Goal: Information Seeking & Learning: Learn about a topic

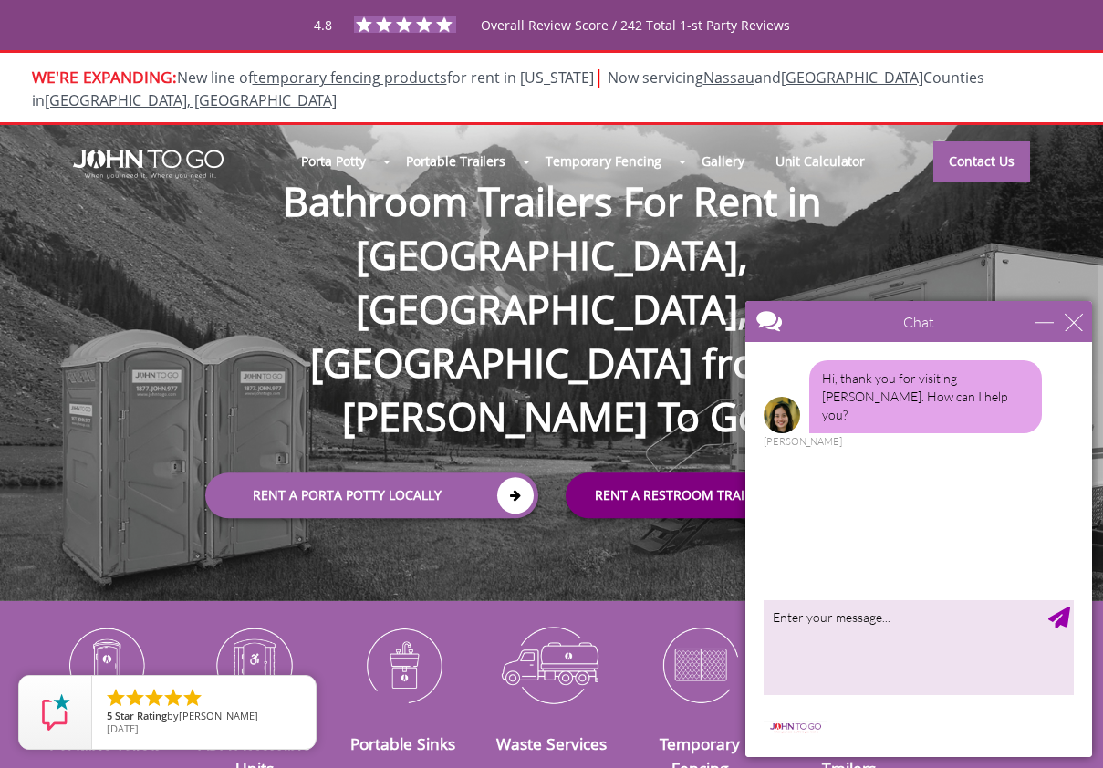
scroll to position [10, 0]
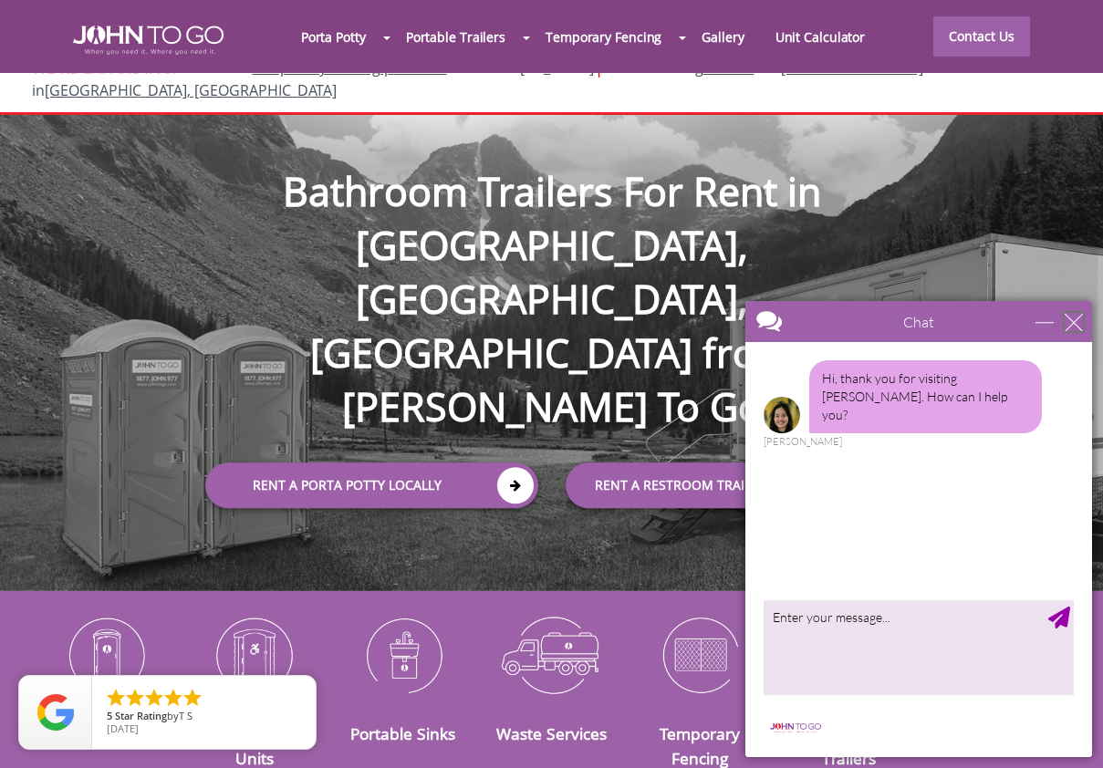
click at [1074, 321] on div "close" at bounding box center [1074, 322] width 18 height 18
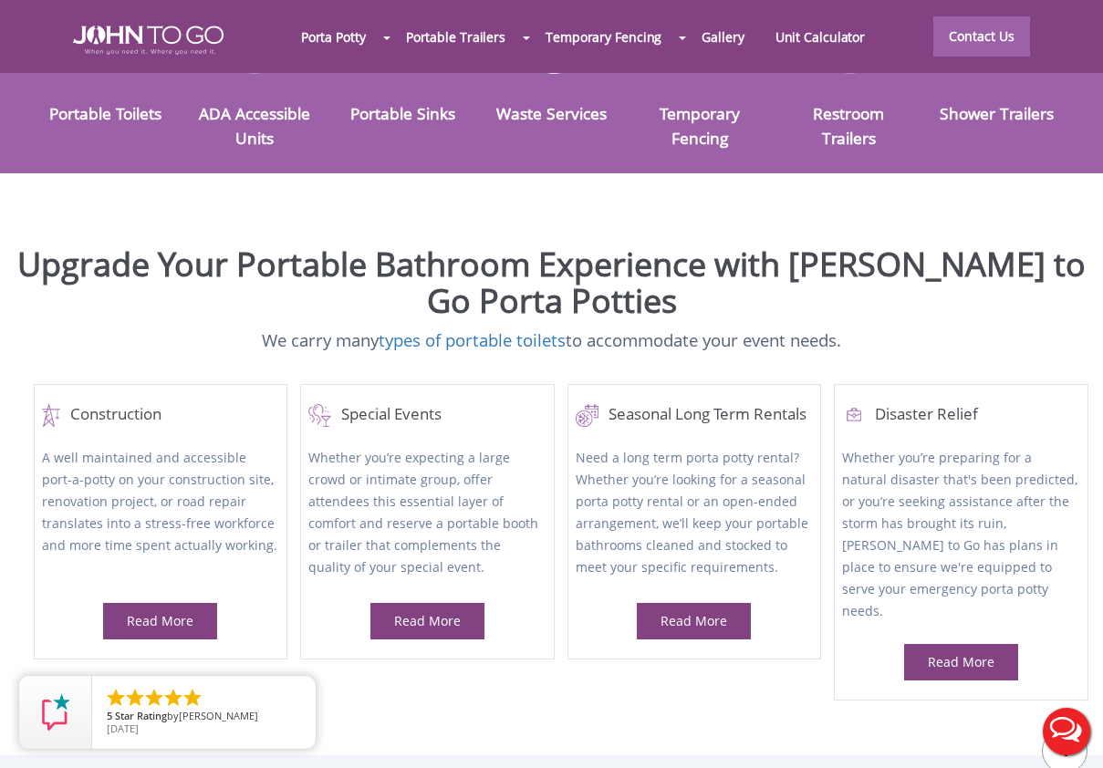
scroll to position [667, 0]
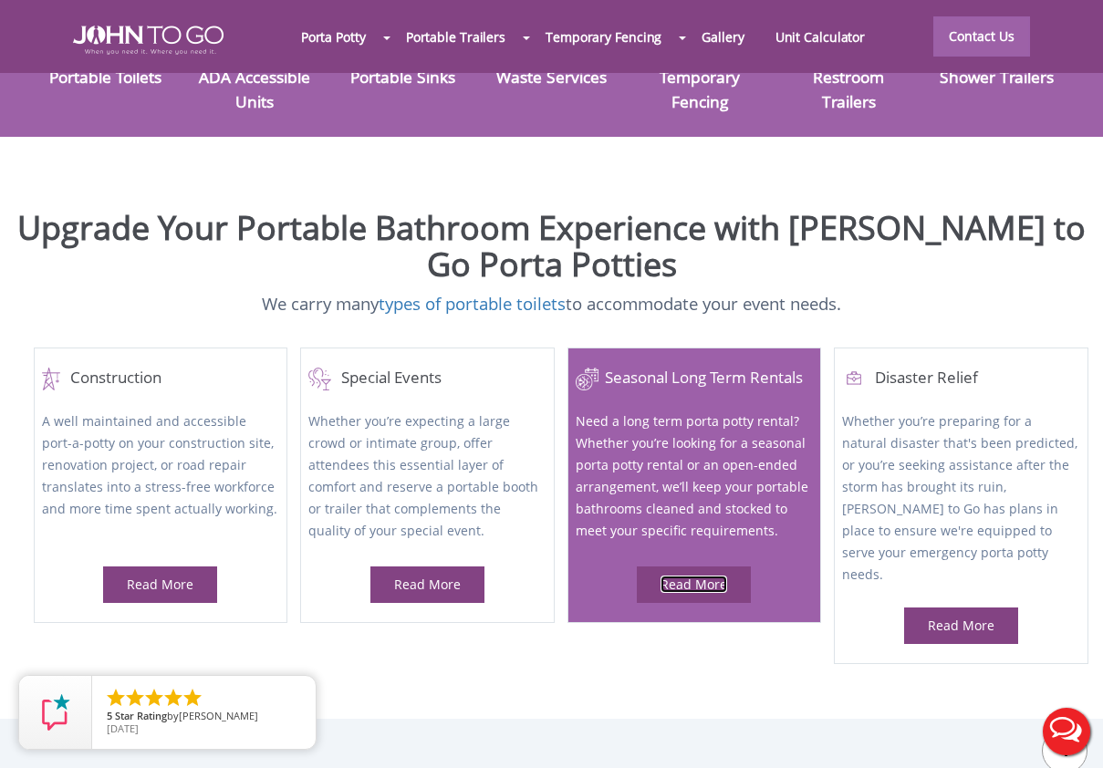
click at [706, 576] on link "Read More" at bounding box center [694, 584] width 67 height 17
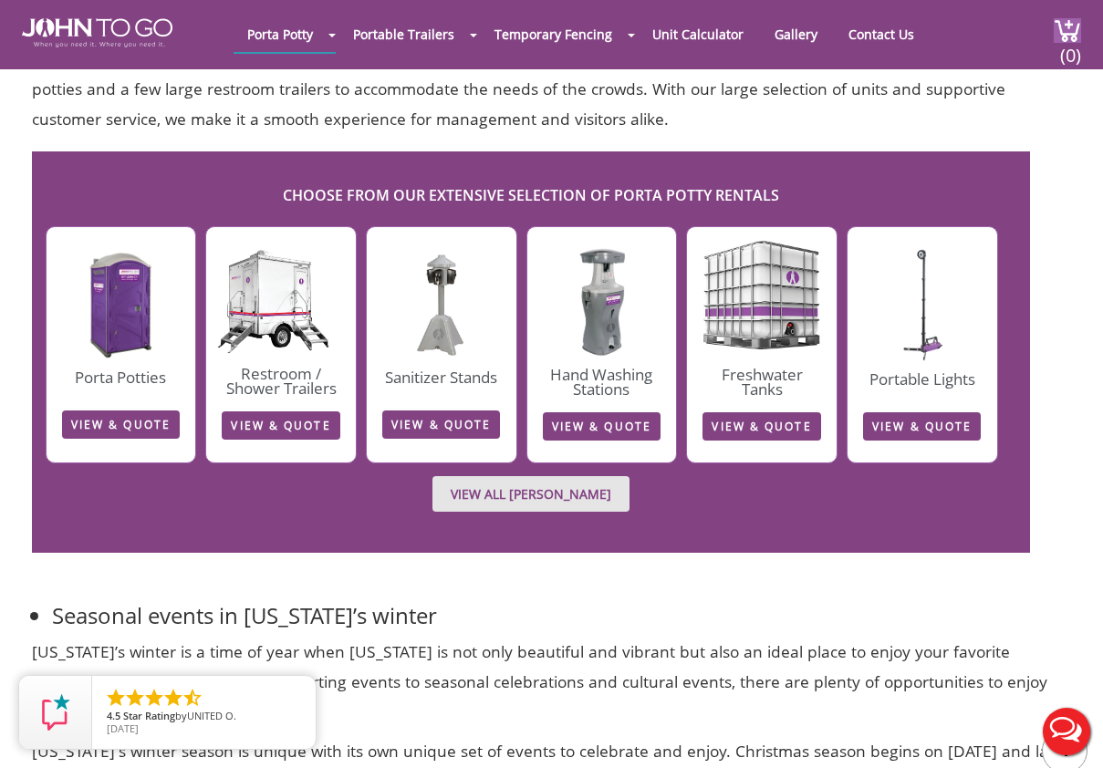
scroll to position [3436, 0]
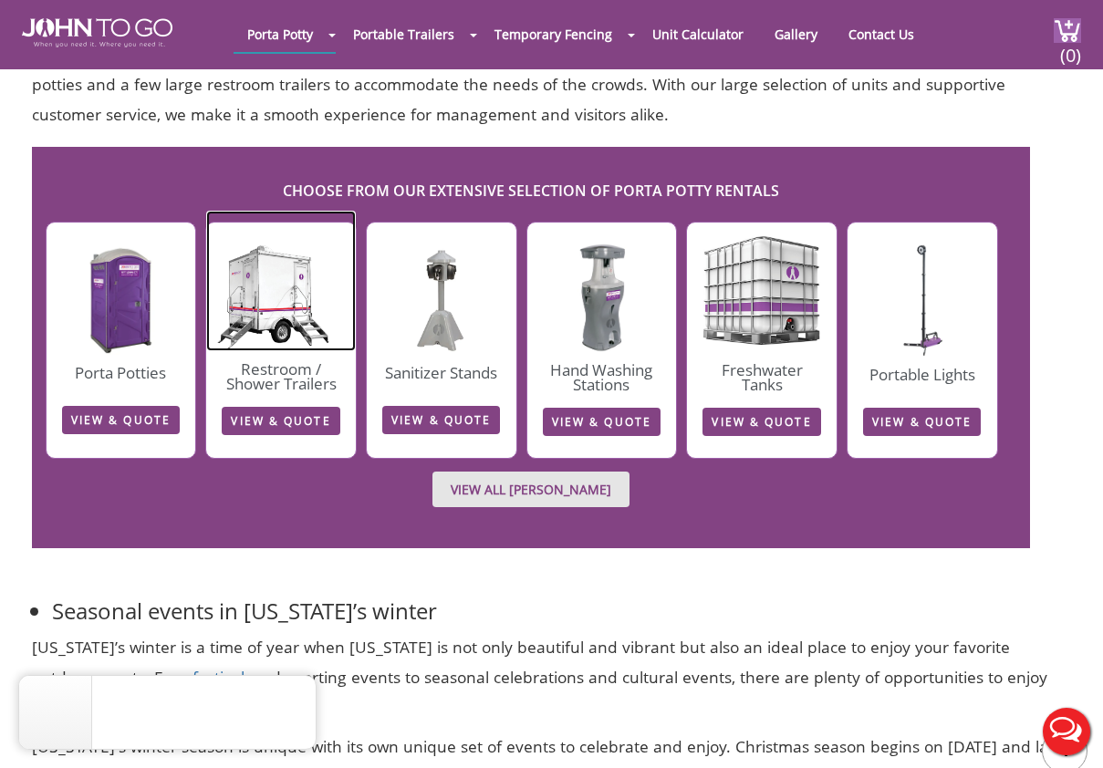
click at [287, 307] on img at bounding box center [281, 281] width 150 height 141
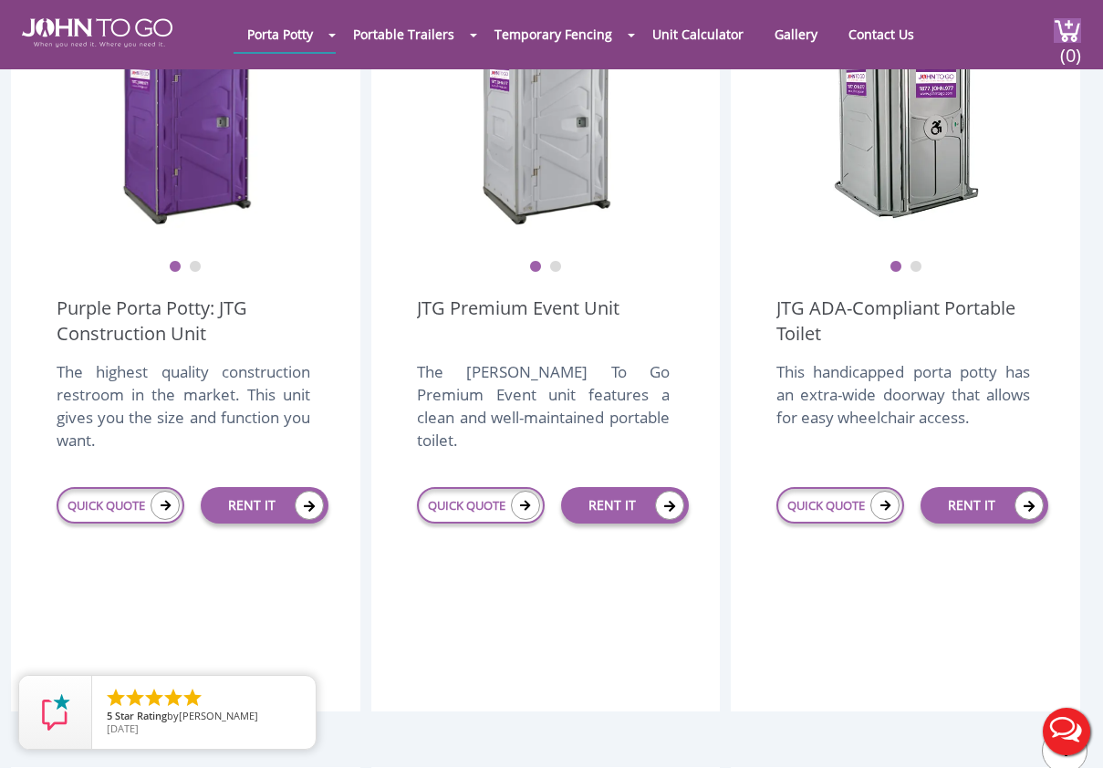
scroll to position [657, 0]
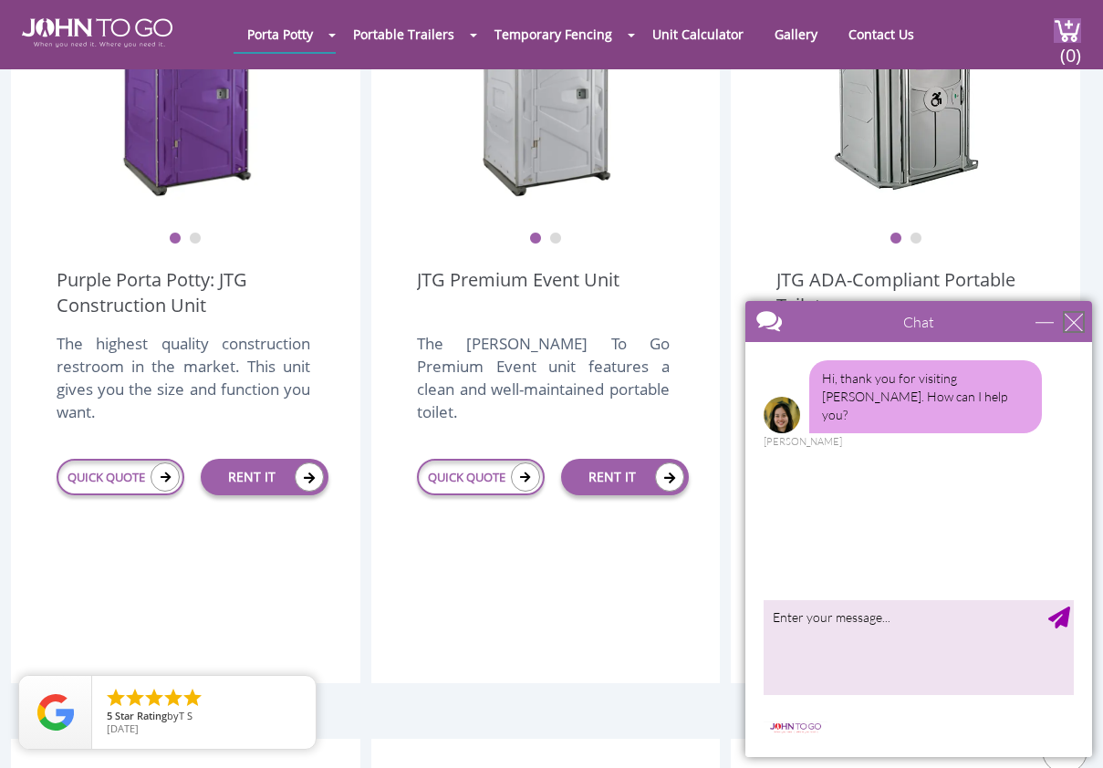
click at [1073, 321] on div "close" at bounding box center [1074, 322] width 18 height 18
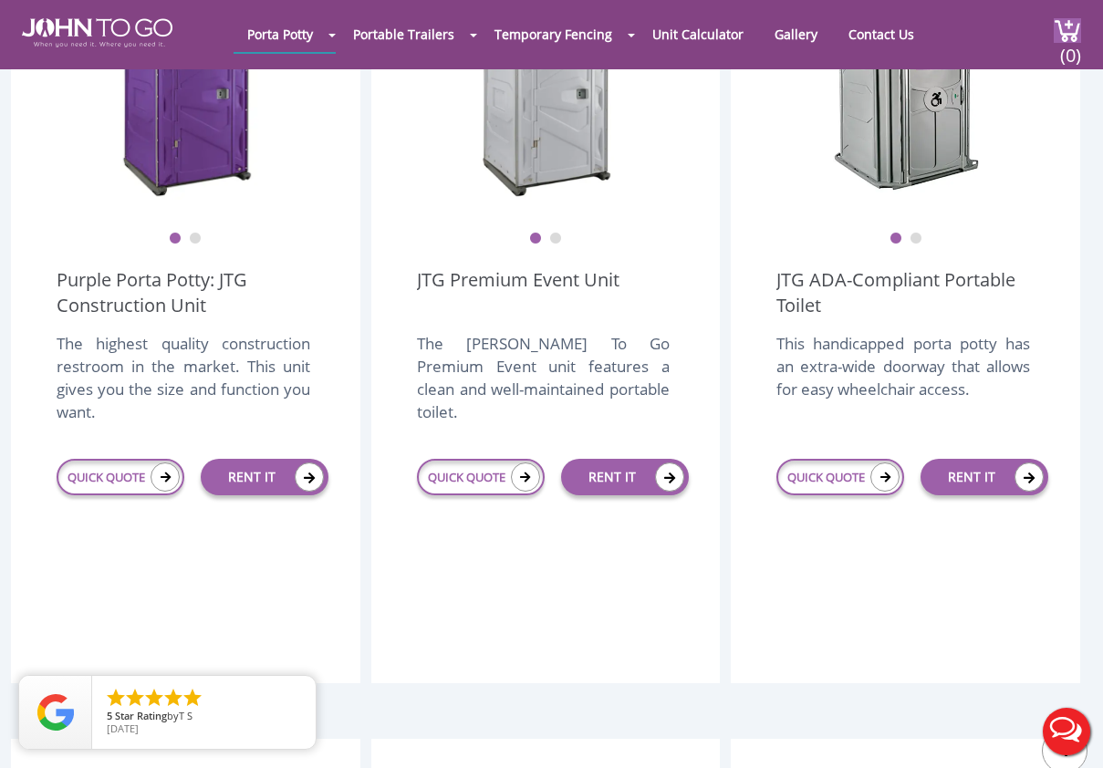
scroll to position [0, 0]
